Goal: Use online tool/utility: Utilize a website feature to perform a specific function

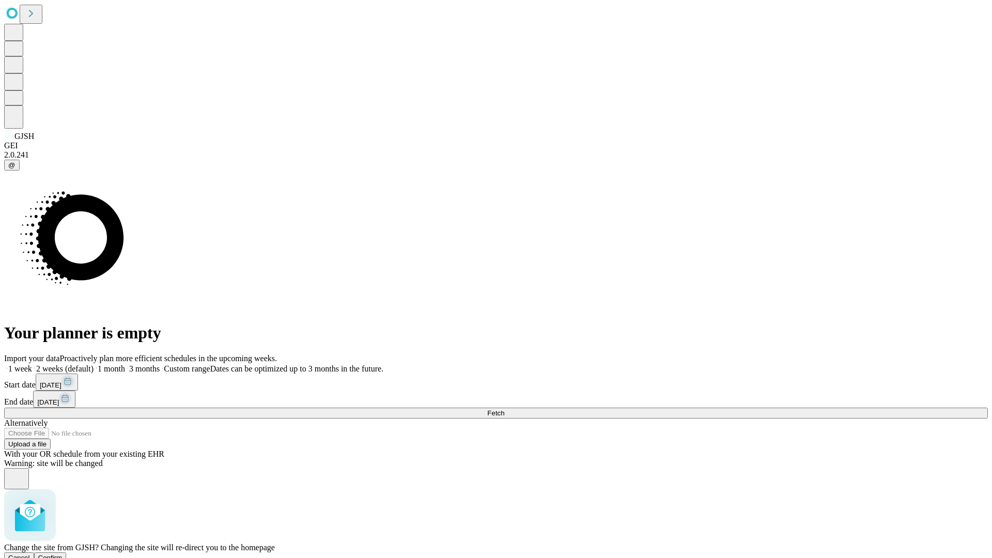
click at [63, 554] on span "Confirm" at bounding box center [50, 558] width 24 height 8
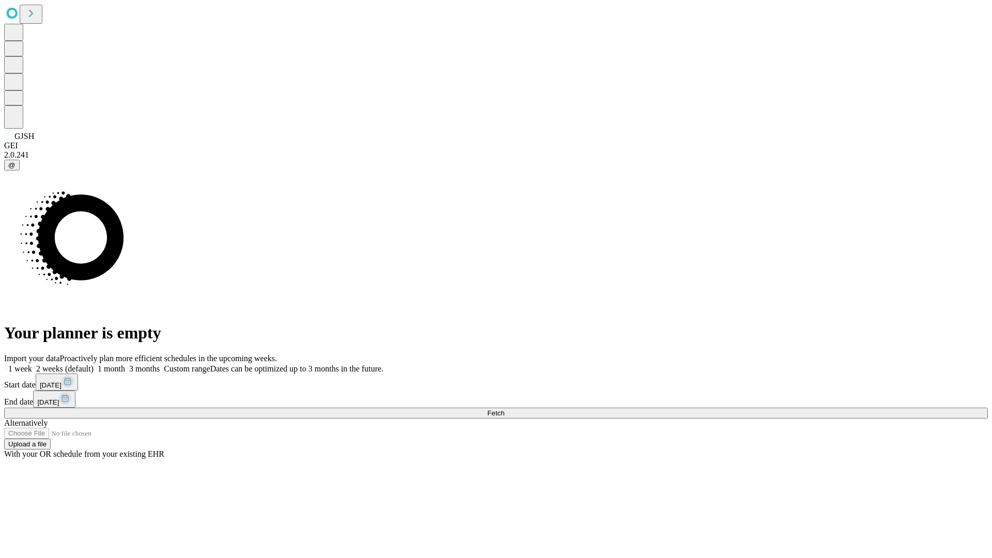
click at [32, 364] on label "1 week" at bounding box center [18, 368] width 28 height 9
click at [504, 409] on span "Fetch" at bounding box center [495, 413] width 17 height 8
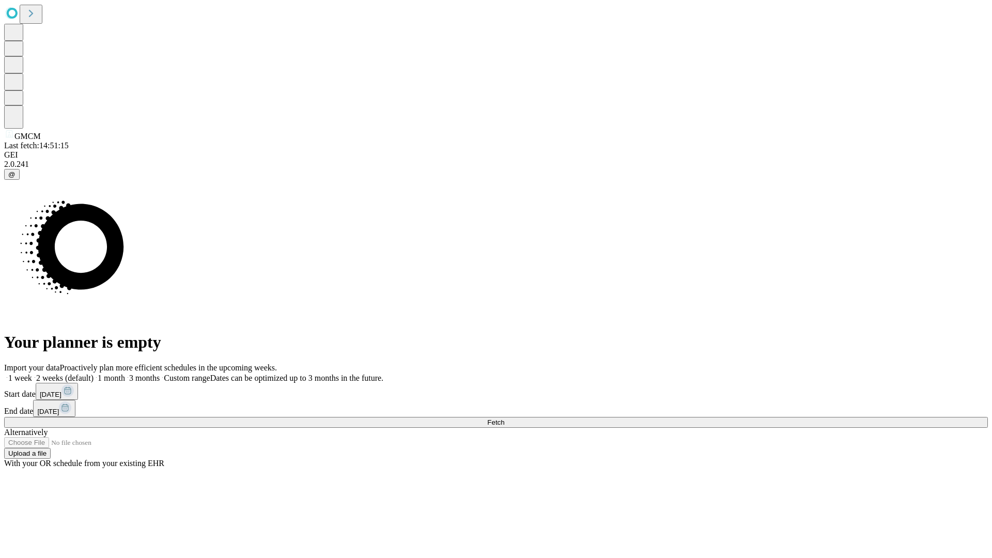
click at [32, 373] on label "1 week" at bounding box center [18, 377] width 28 height 9
click at [504, 418] on span "Fetch" at bounding box center [495, 422] width 17 height 8
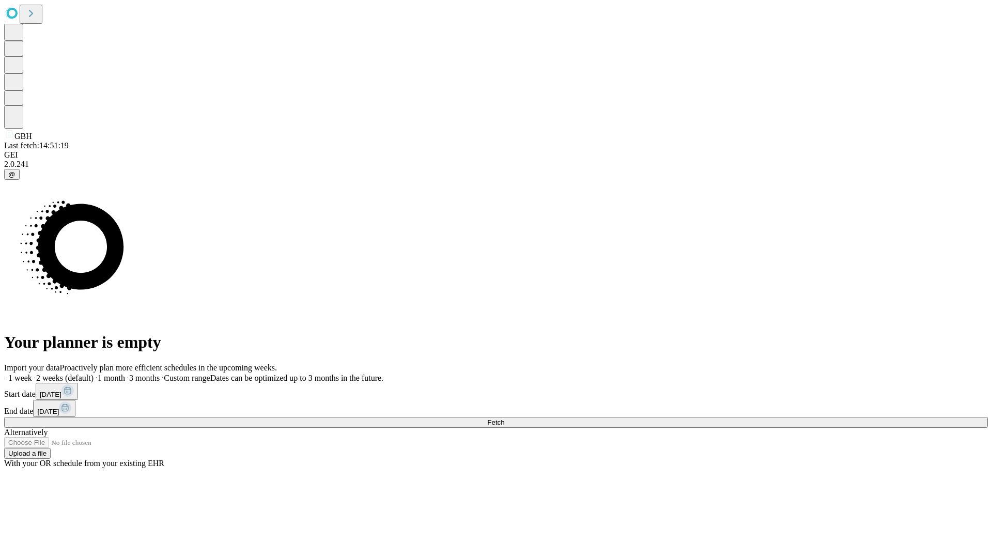
click at [32, 373] on label "1 week" at bounding box center [18, 377] width 28 height 9
click at [504, 418] on span "Fetch" at bounding box center [495, 422] width 17 height 8
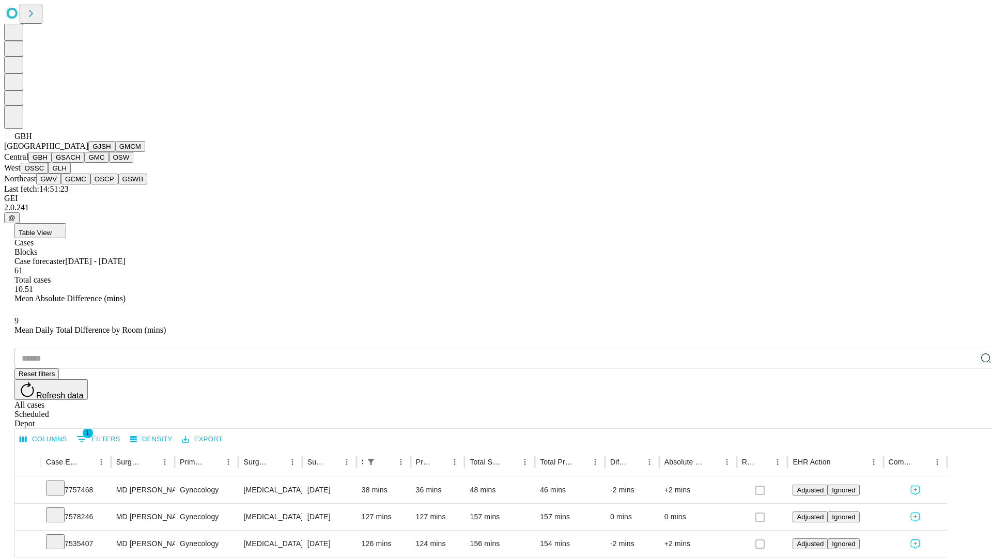
click at [80, 163] on button "GSACH" at bounding box center [68, 157] width 33 height 11
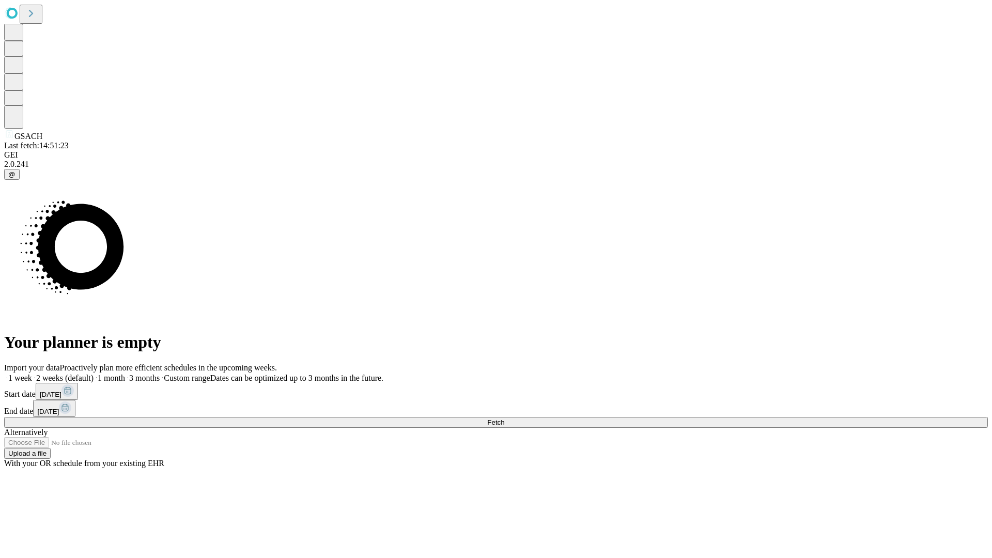
click at [504, 418] on span "Fetch" at bounding box center [495, 422] width 17 height 8
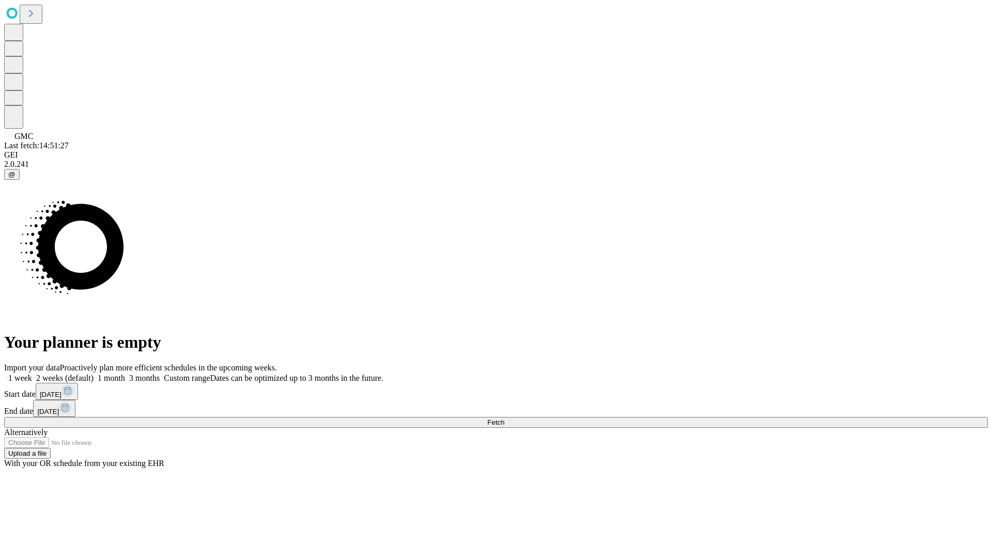
click at [32, 373] on label "1 week" at bounding box center [18, 377] width 28 height 9
click at [504, 418] on span "Fetch" at bounding box center [495, 422] width 17 height 8
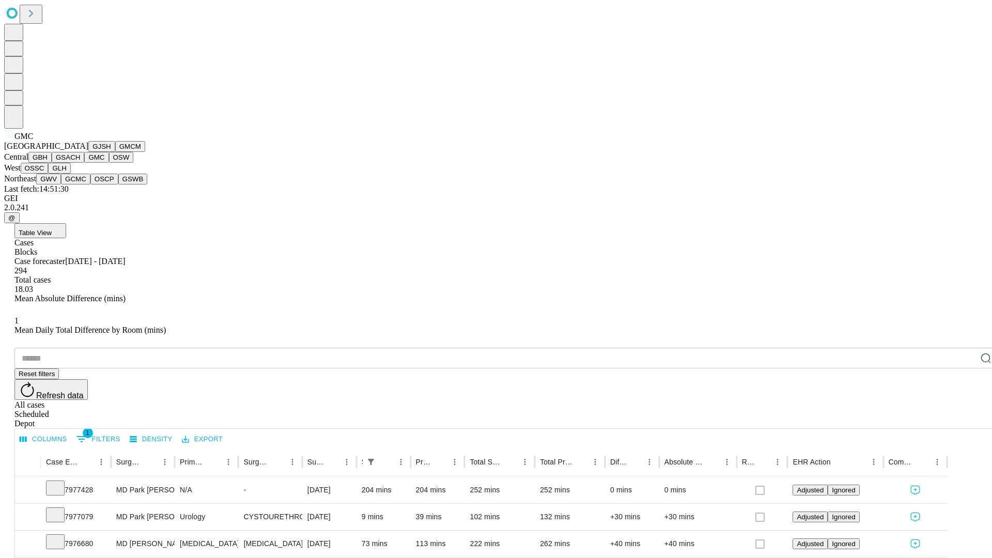
click at [109, 163] on button "OSW" at bounding box center [121, 157] width 25 height 11
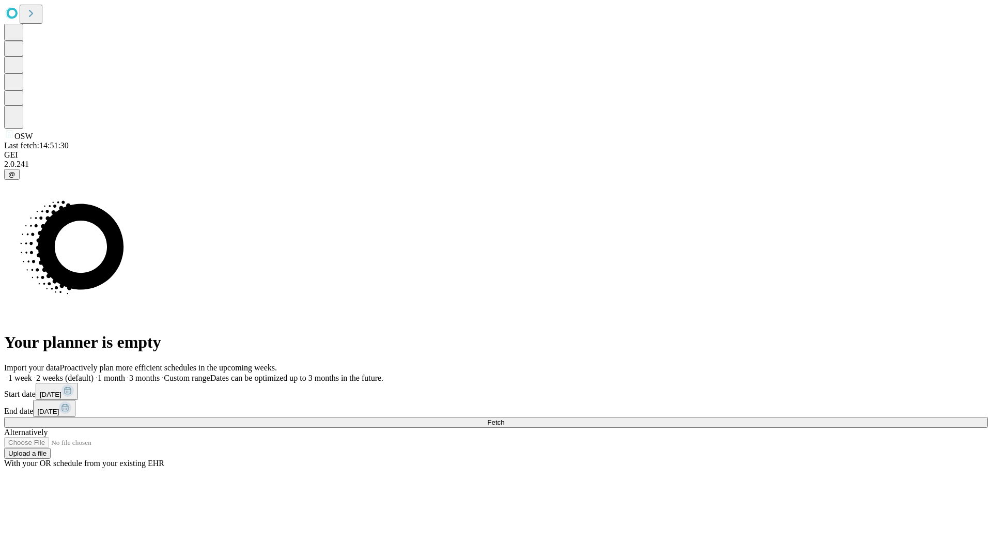
click at [32, 373] on label "1 week" at bounding box center [18, 377] width 28 height 9
click at [504, 418] on span "Fetch" at bounding box center [495, 422] width 17 height 8
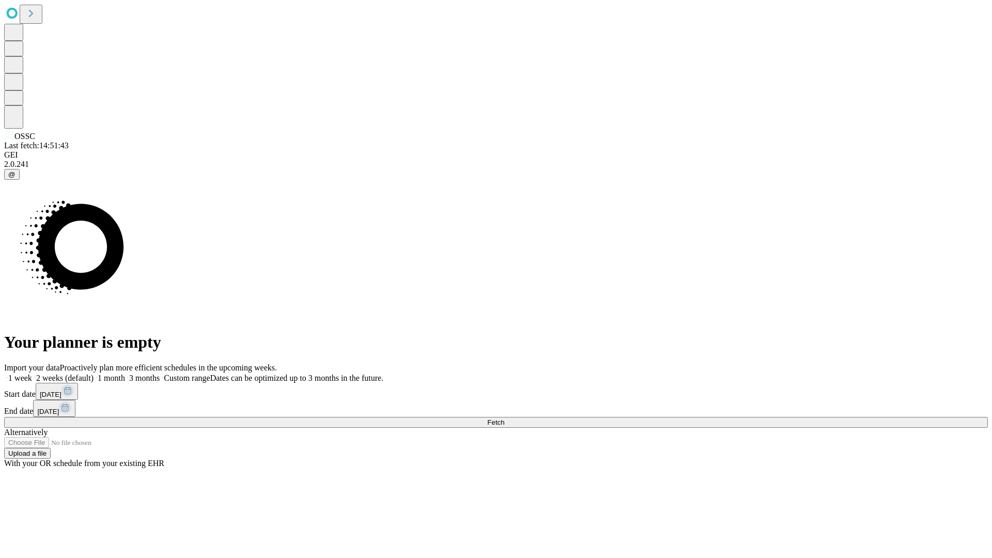
click at [504, 418] on span "Fetch" at bounding box center [495, 422] width 17 height 8
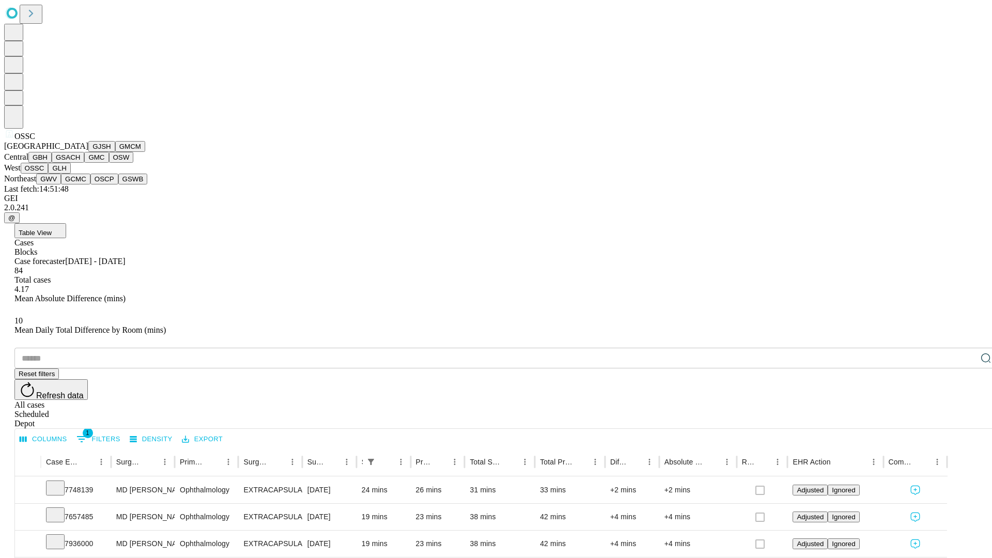
click at [70, 174] on button "GLH" at bounding box center [59, 168] width 22 height 11
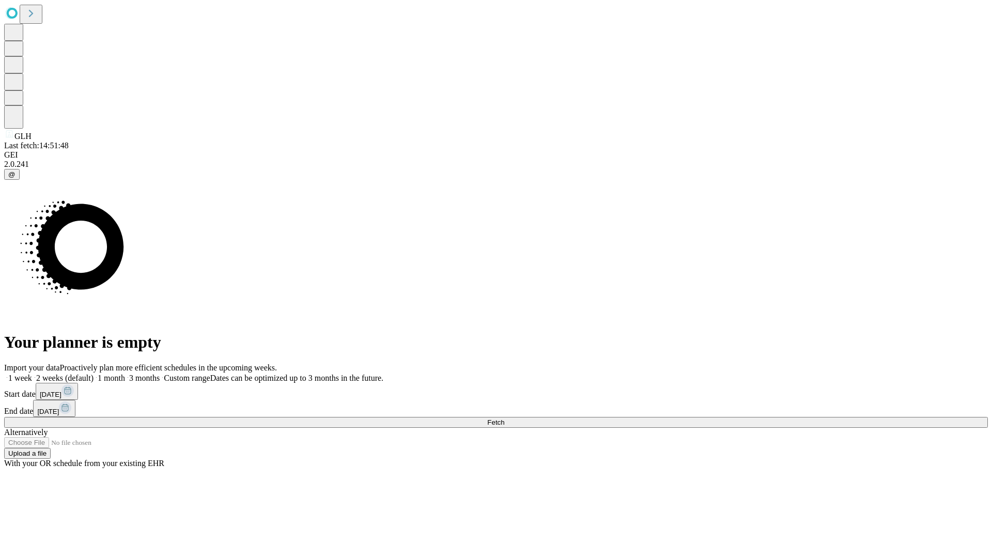
click at [32, 373] on label "1 week" at bounding box center [18, 377] width 28 height 9
click at [504, 418] on span "Fetch" at bounding box center [495, 422] width 17 height 8
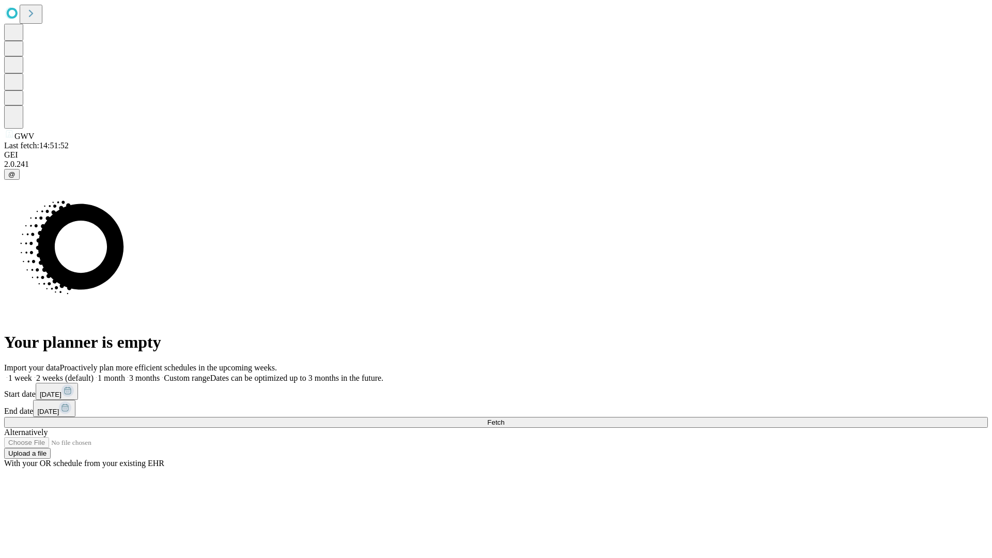
click at [32, 373] on label "1 week" at bounding box center [18, 377] width 28 height 9
click at [504, 418] on span "Fetch" at bounding box center [495, 422] width 17 height 8
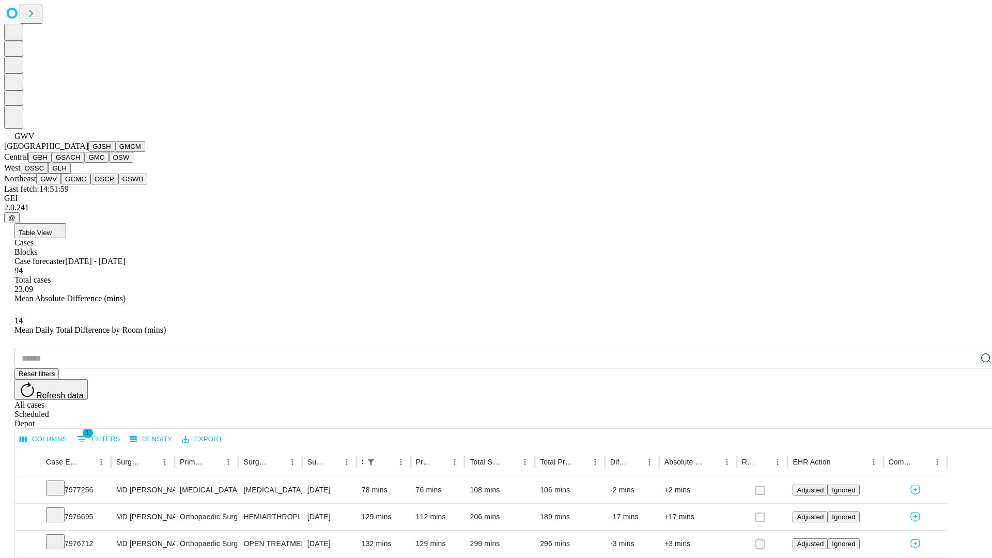
click at [80, 184] on button "GCMC" at bounding box center [75, 179] width 29 height 11
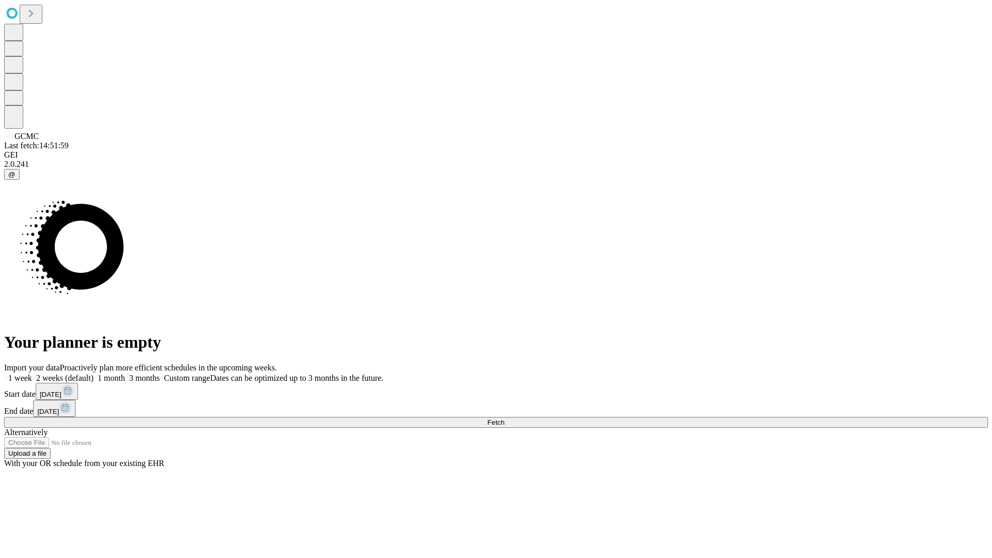
click at [32, 373] on label "1 week" at bounding box center [18, 377] width 28 height 9
click at [504, 418] on span "Fetch" at bounding box center [495, 422] width 17 height 8
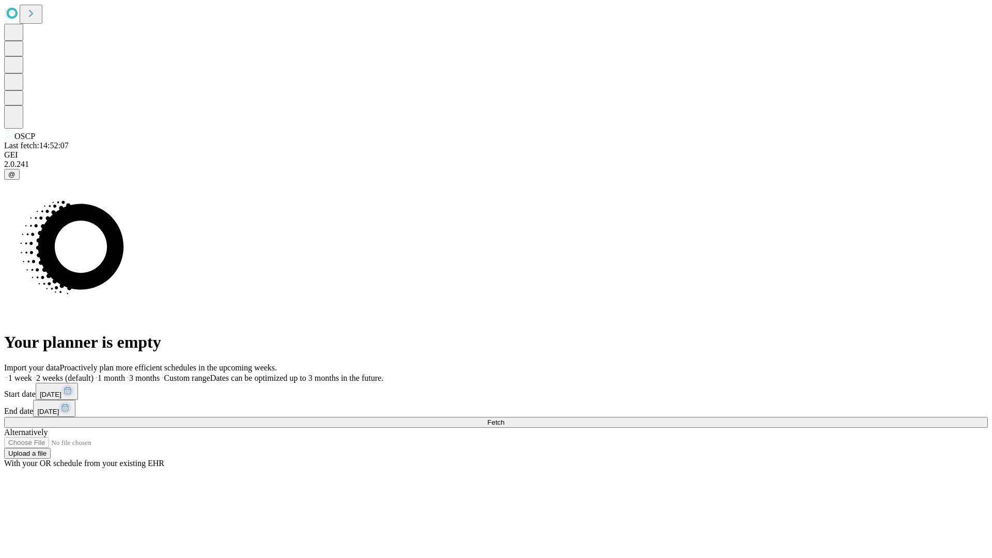
click at [32, 373] on label "1 week" at bounding box center [18, 377] width 28 height 9
click at [504, 418] on span "Fetch" at bounding box center [495, 422] width 17 height 8
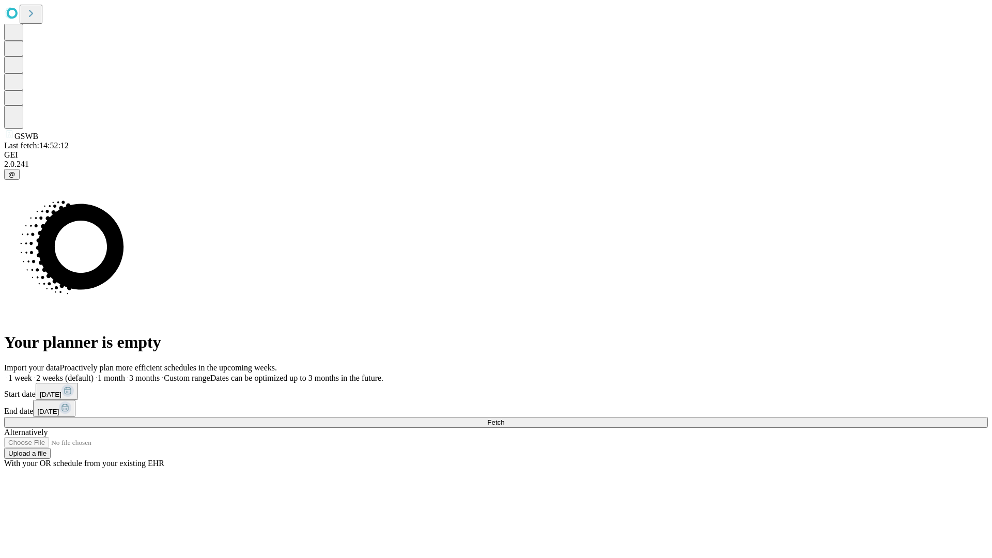
click at [32, 373] on label "1 week" at bounding box center [18, 377] width 28 height 9
click at [504, 418] on span "Fetch" at bounding box center [495, 422] width 17 height 8
